Goal: Go to known website: Go to known website

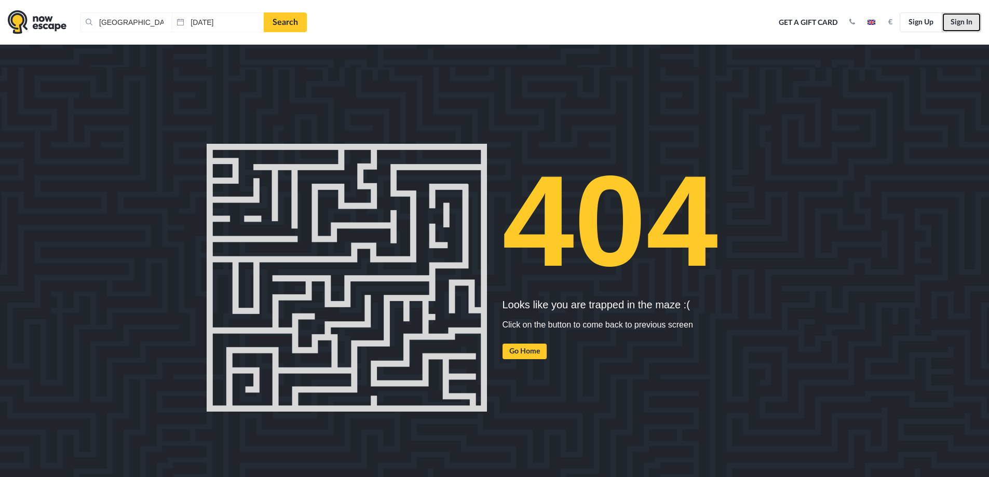
click at [970, 18] on link "Sign In" at bounding box center [961, 22] width 39 height 20
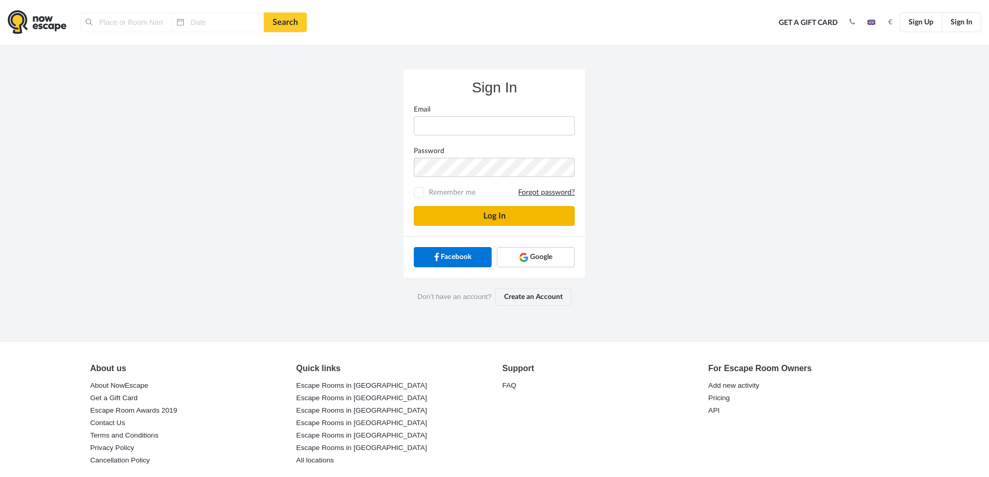
type input "[GEOGRAPHIC_DATA], [GEOGRAPHIC_DATA]"
type input "[DATE]"
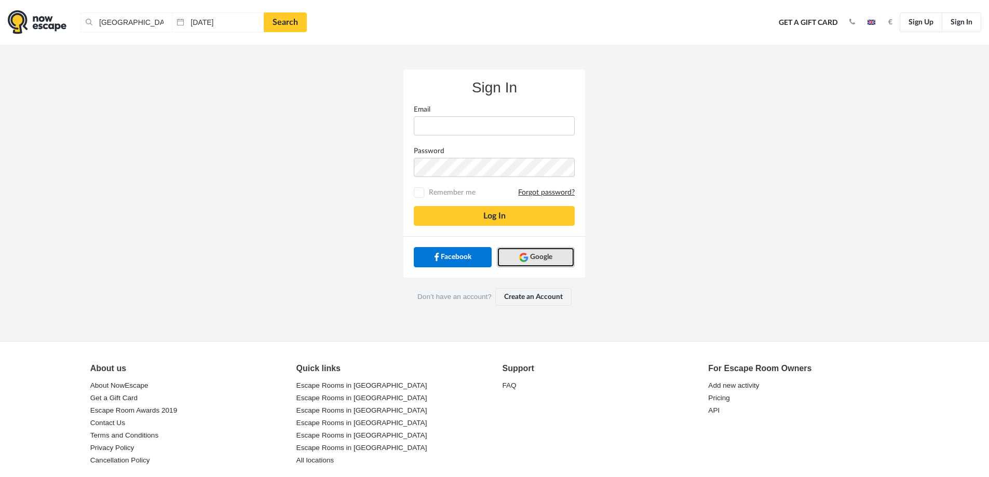
click at [527, 251] on link "Google" at bounding box center [536, 257] width 78 height 20
